Goal: Information Seeking & Learning: Learn about a topic

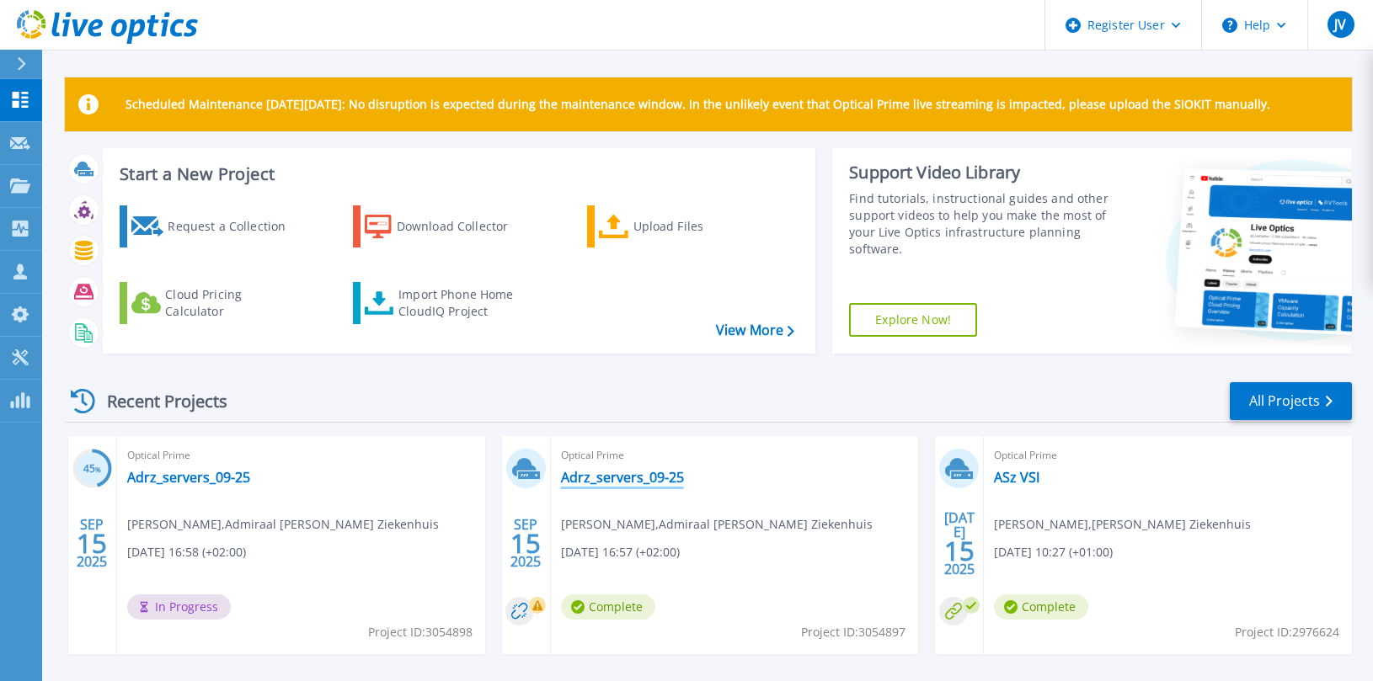
click at [589, 473] on link "Adrz_servers_09-25" at bounding box center [622, 477] width 123 height 17
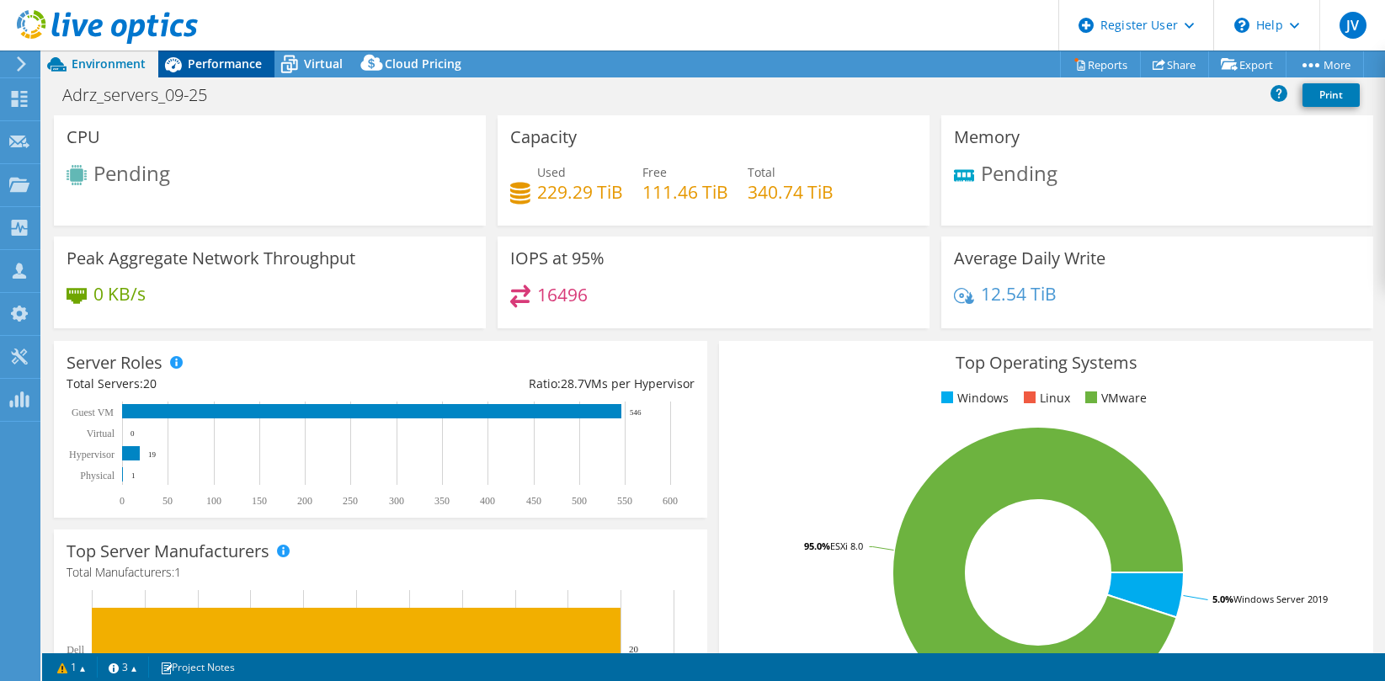
click at [207, 54] on div "Performance" at bounding box center [216, 64] width 116 height 27
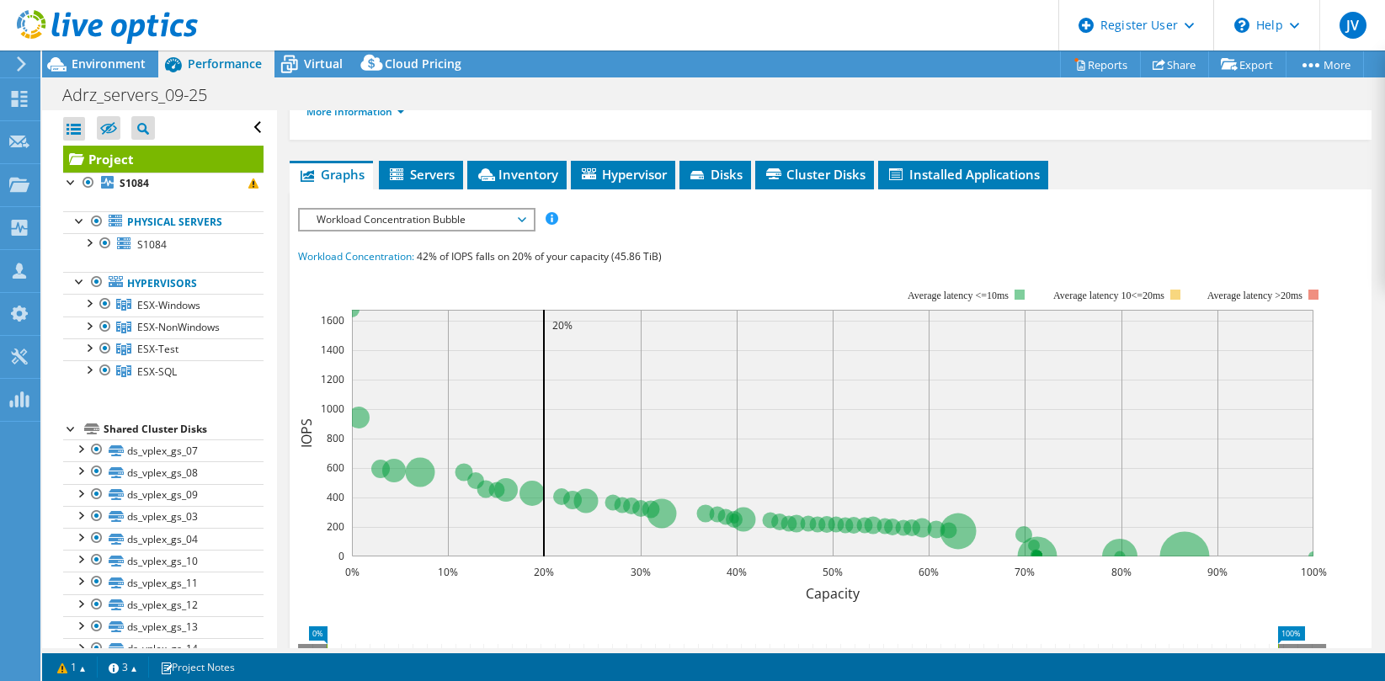
scroll to position [284, 0]
click at [402, 225] on span "Workload Concentration Bubble" at bounding box center [416, 219] width 216 height 20
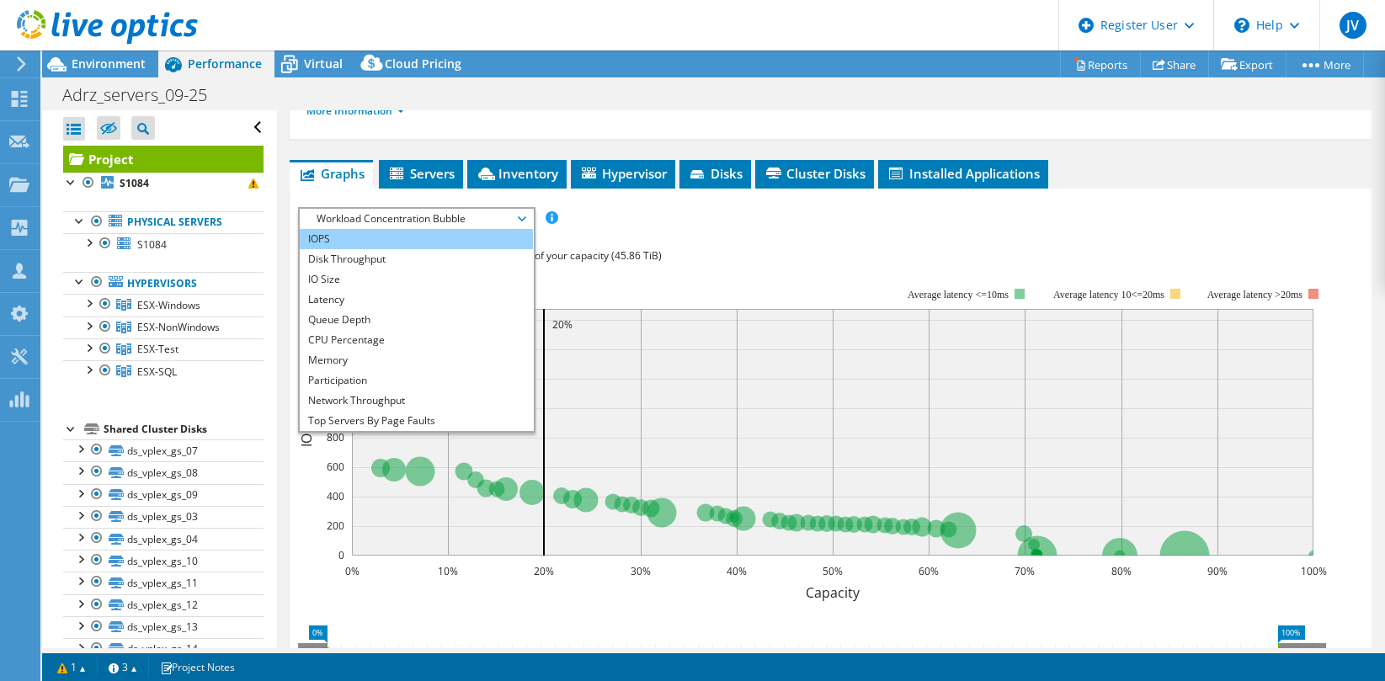
click at [413, 245] on li "IOPS" at bounding box center [416, 239] width 233 height 20
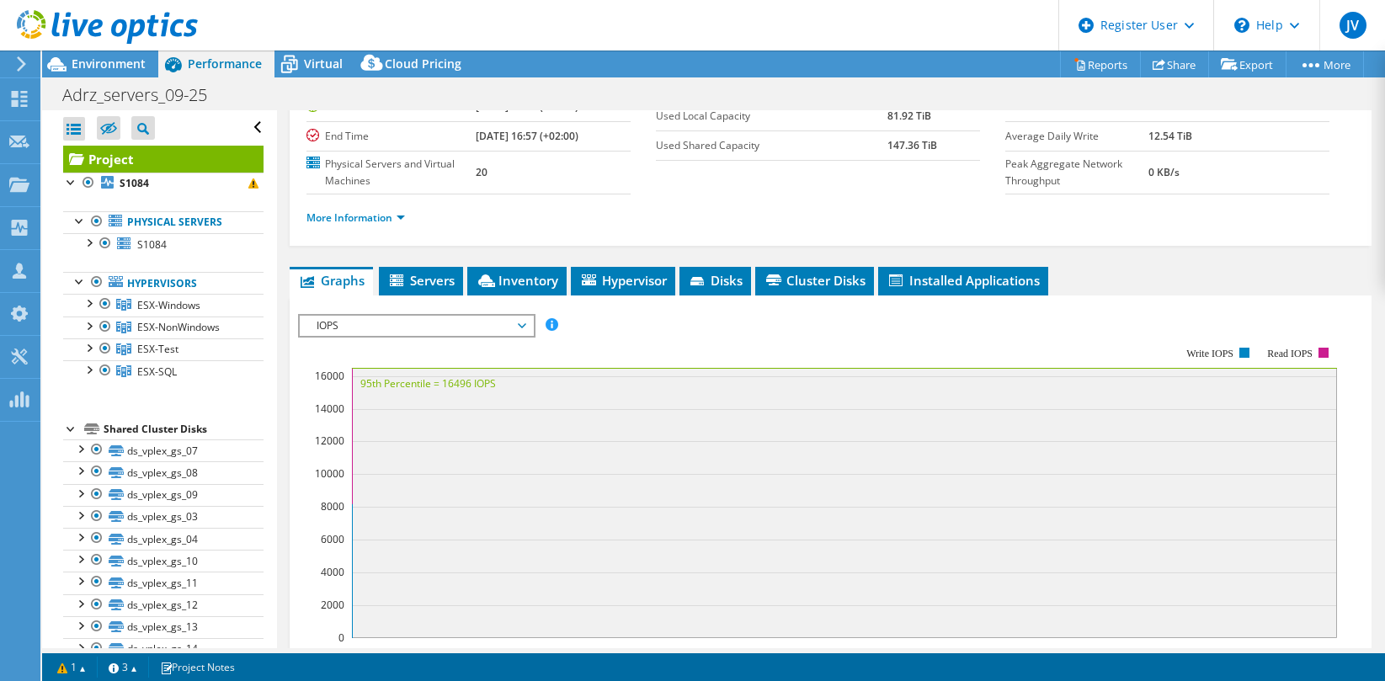
scroll to position [177, 0]
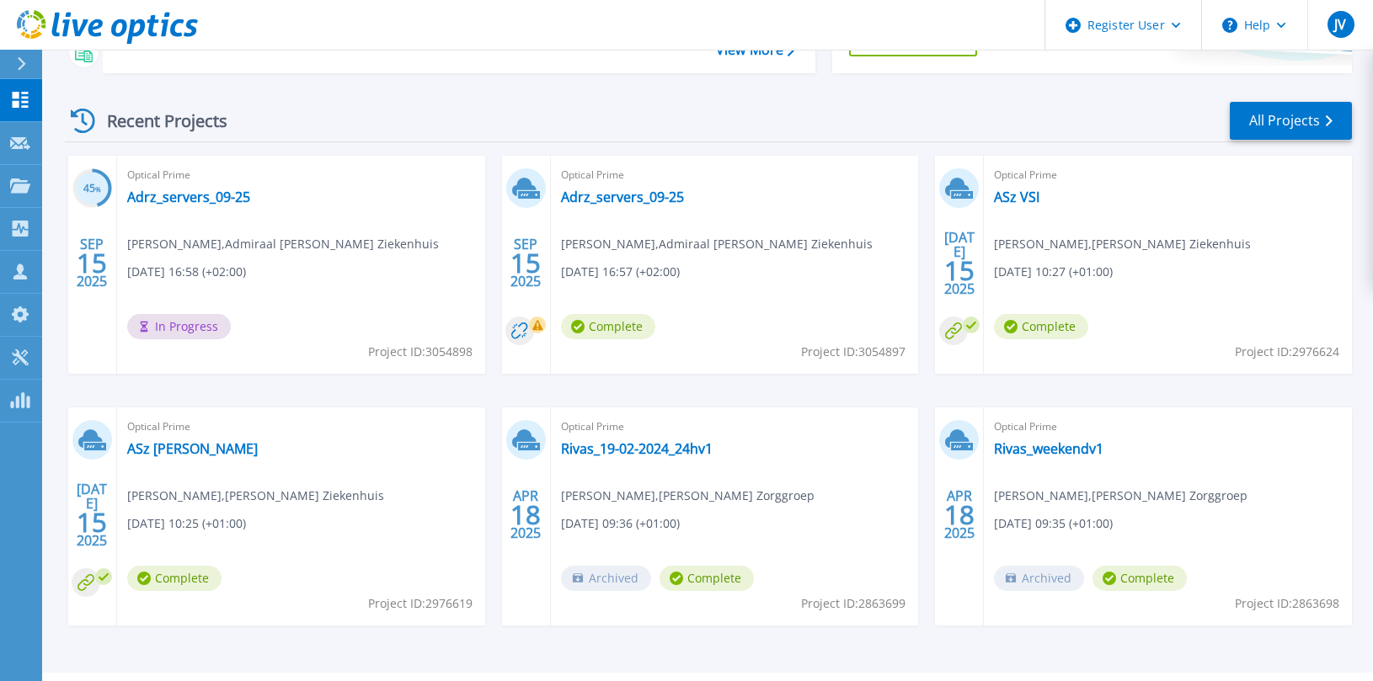
scroll to position [281, 0]
click at [648, 196] on link "Adrz_servers_09-25" at bounding box center [622, 196] width 123 height 17
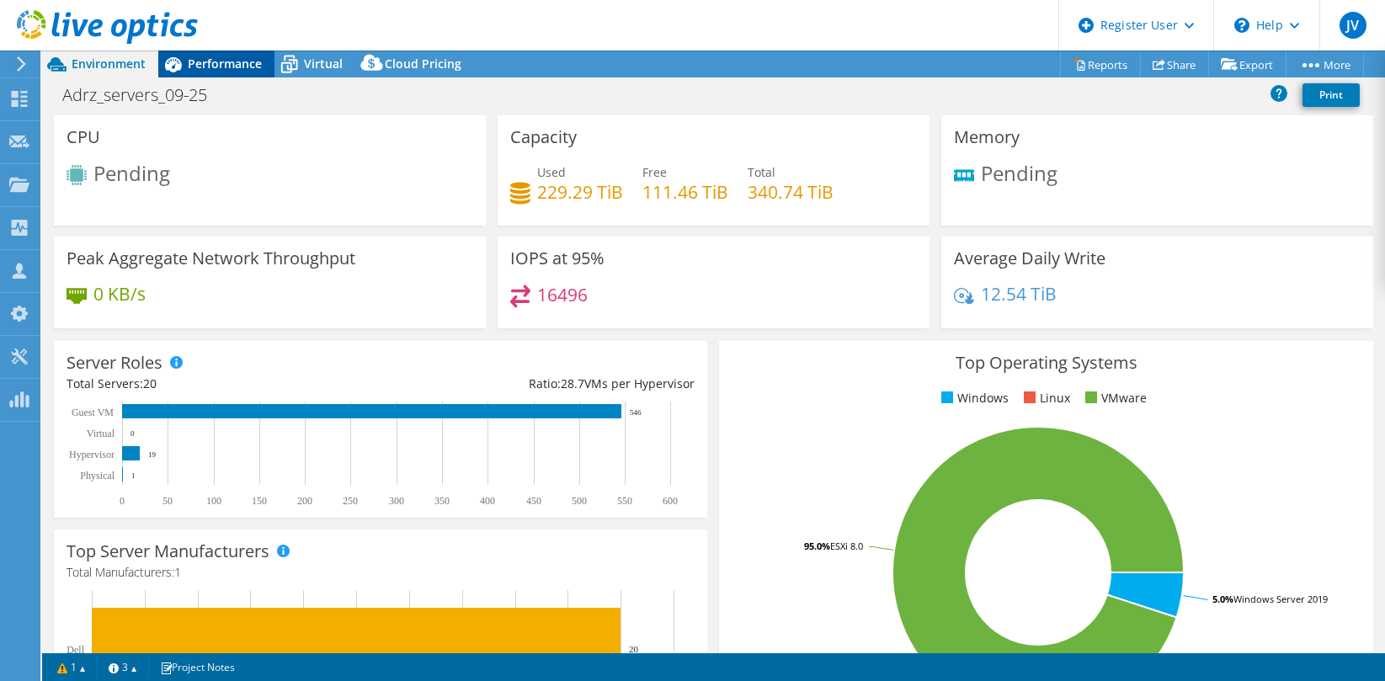
click at [233, 59] on span "Performance" at bounding box center [225, 64] width 74 height 16
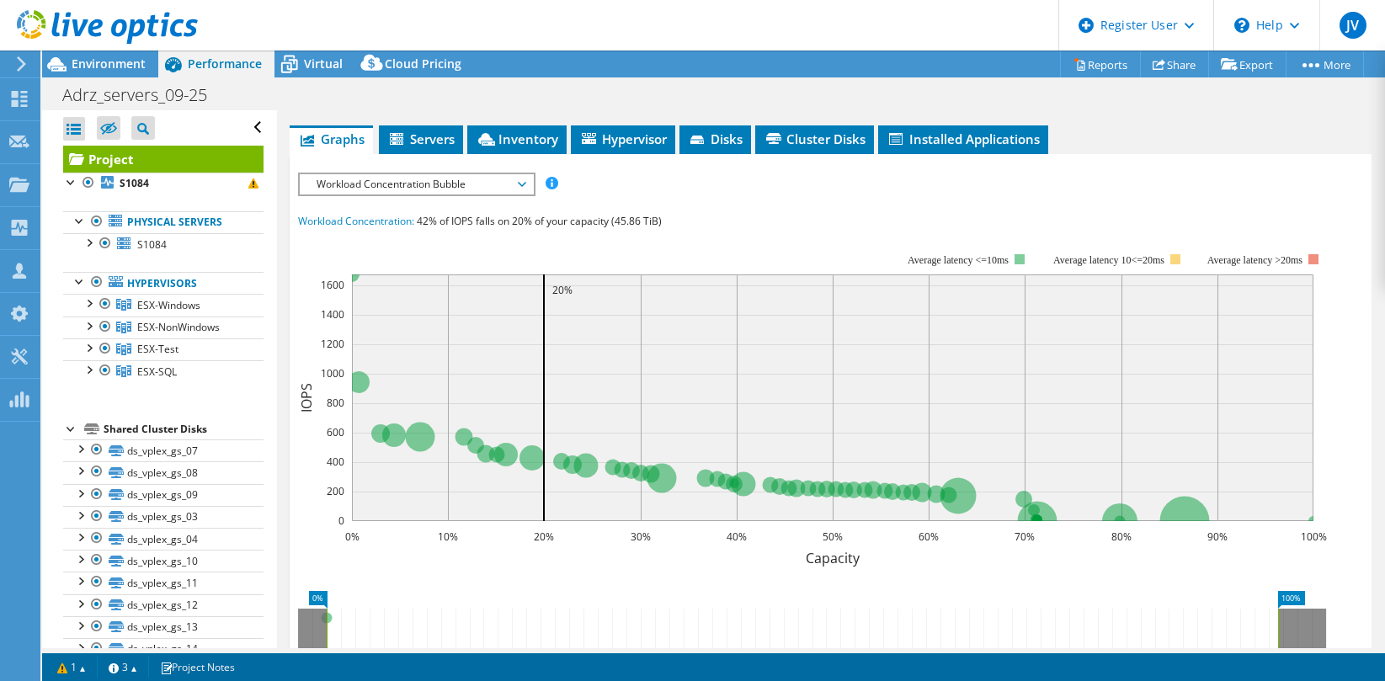
scroll to position [318, 0]
click at [431, 180] on span "Workload Concentration Bubble" at bounding box center [416, 184] width 216 height 20
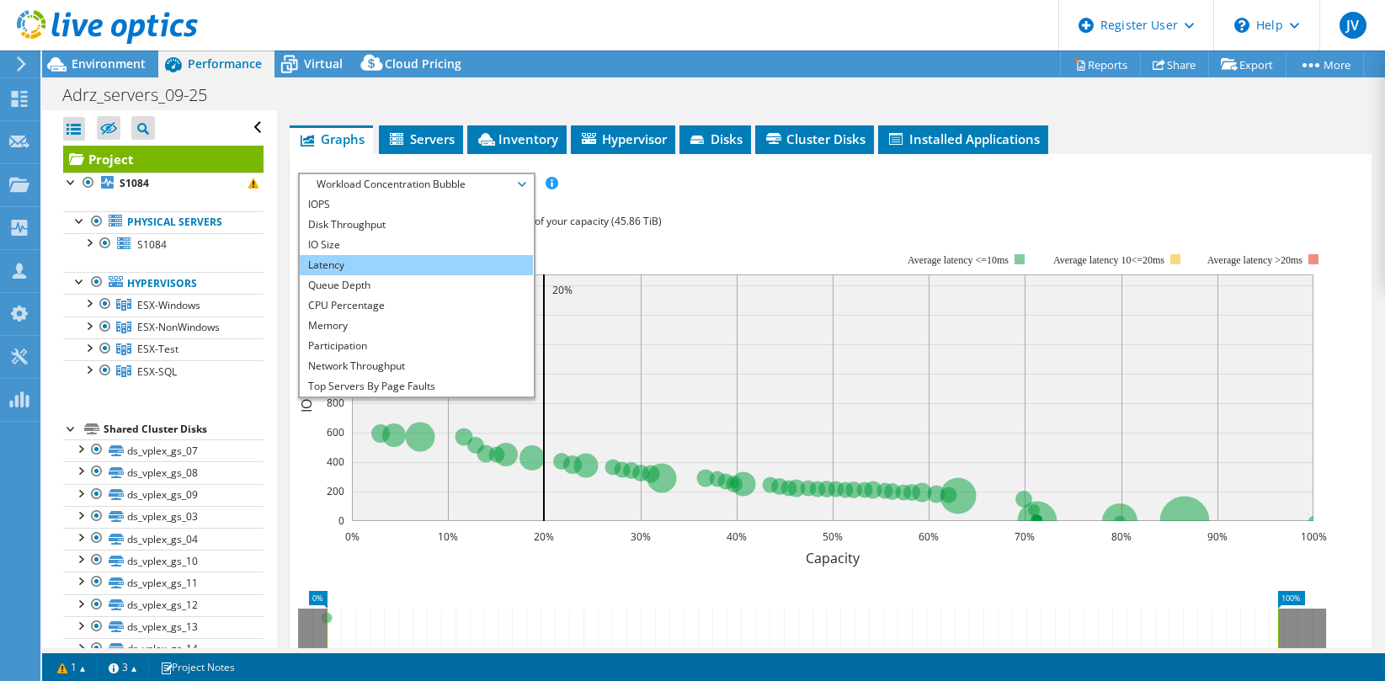
click at [420, 259] on li "Latency" at bounding box center [416, 265] width 233 height 20
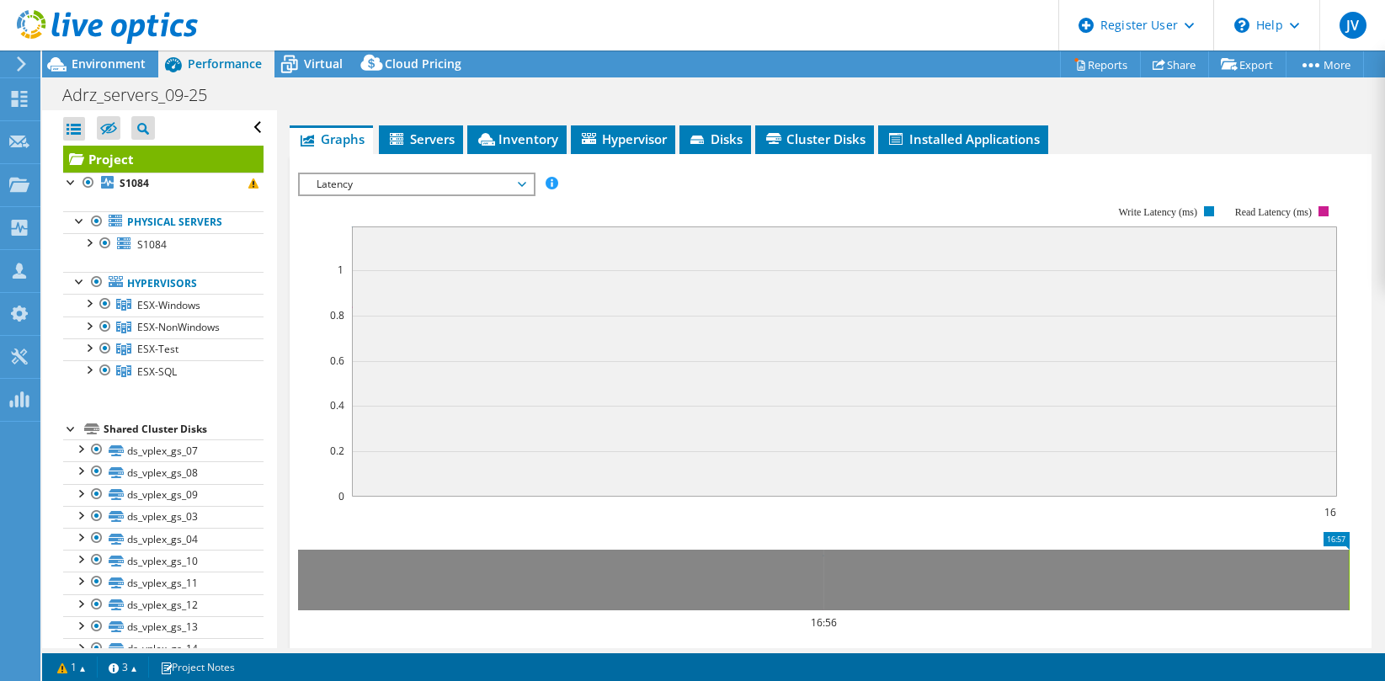
click at [433, 188] on span "Latency" at bounding box center [416, 184] width 216 height 20
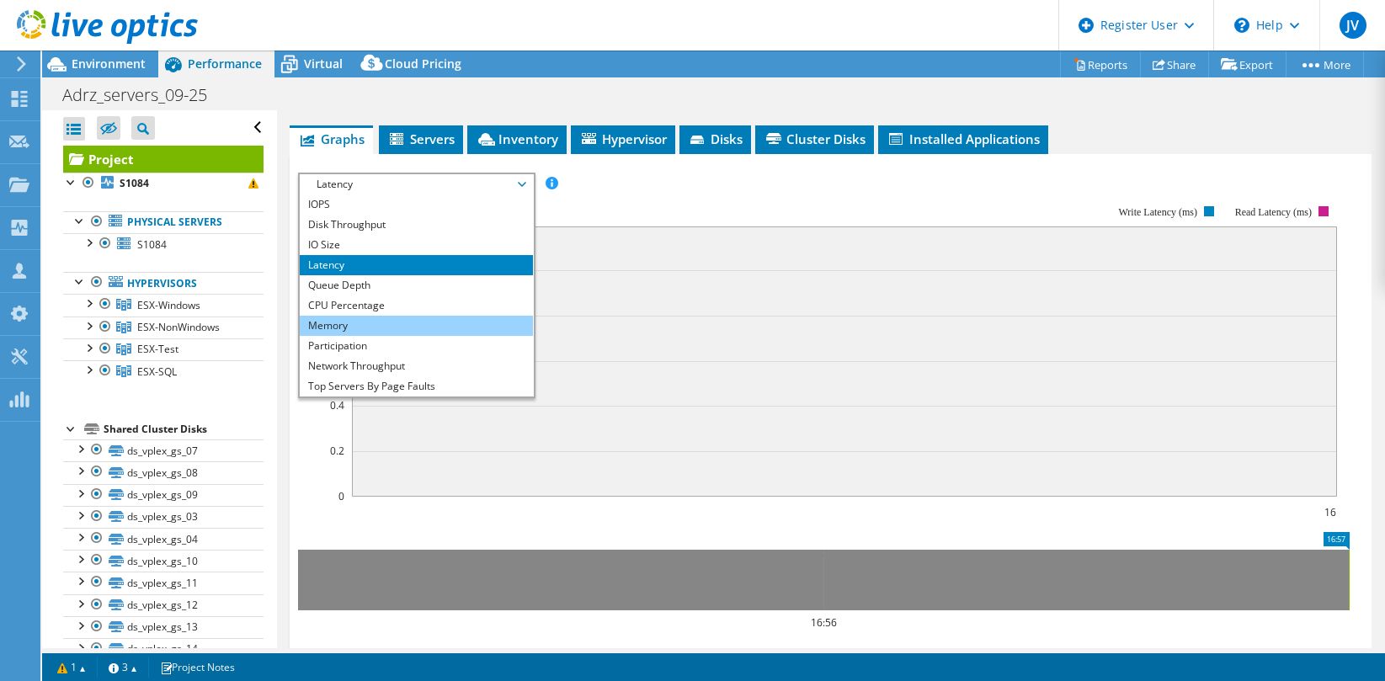
click at [421, 325] on li "Memory" at bounding box center [416, 326] width 233 height 20
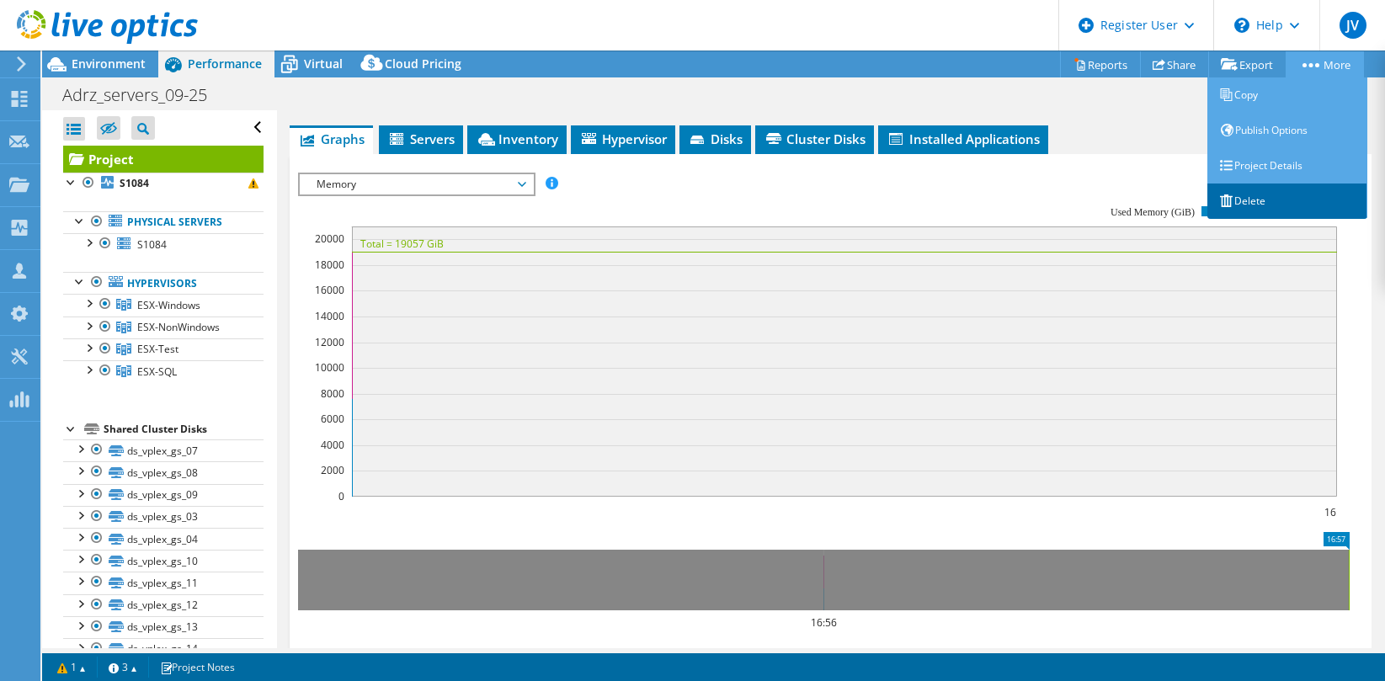
click at [1254, 203] on link "Delete" at bounding box center [1288, 201] width 160 height 35
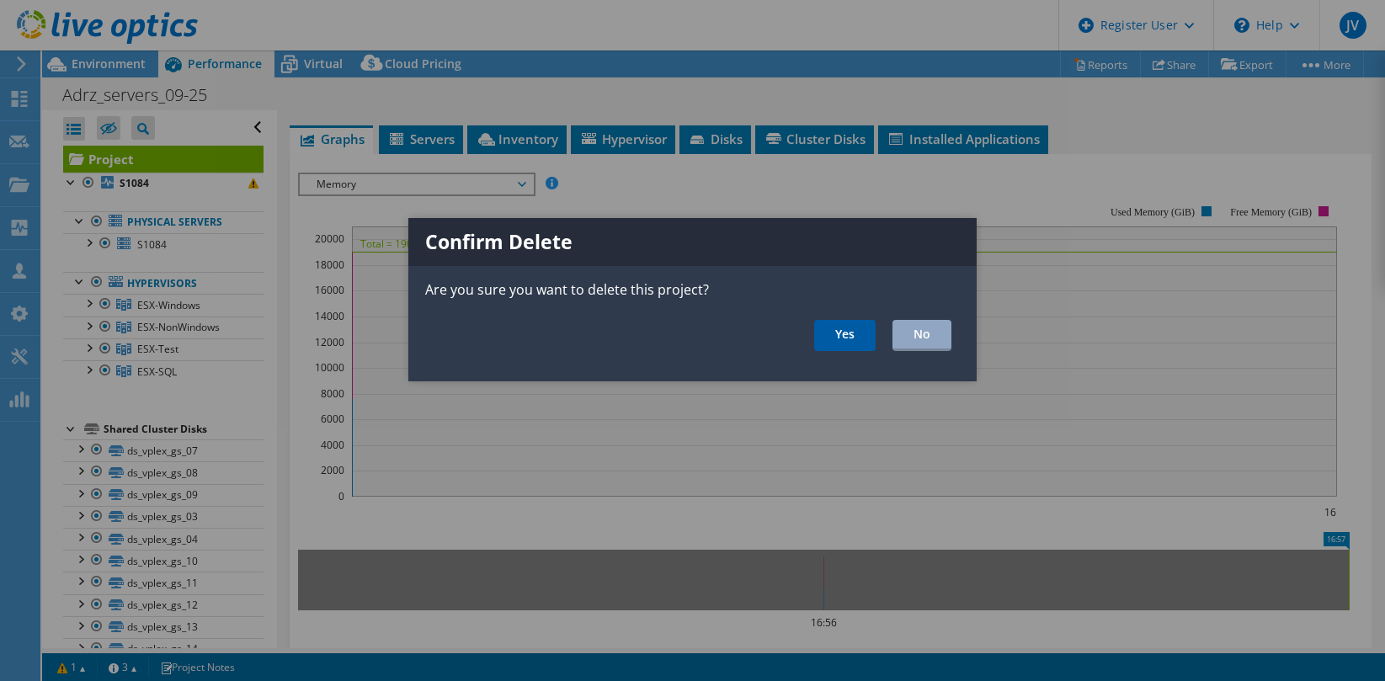
click at [845, 335] on link "Yes" at bounding box center [844, 335] width 61 height 31
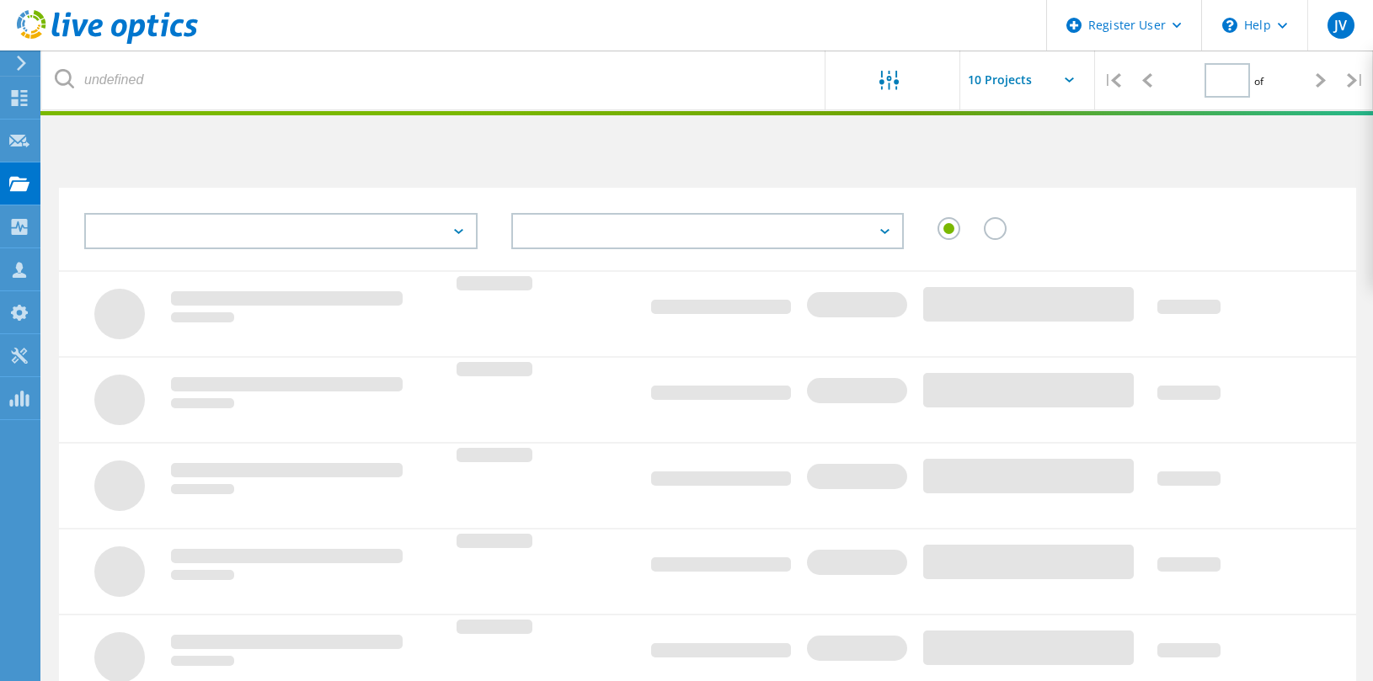
type input "1"
